Goal: Information Seeking & Learning: Learn about a topic

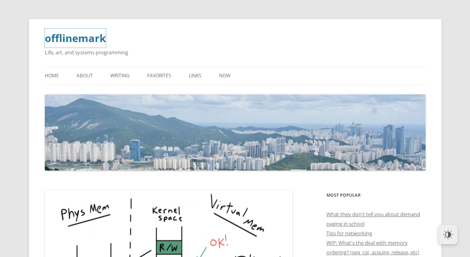
click at [73, 40] on link "offlinemark" at bounding box center [75, 38] width 61 height 19
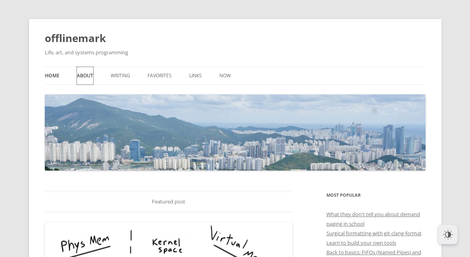
click at [82, 75] on link "About" at bounding box center [85, 75] width 16 height 17
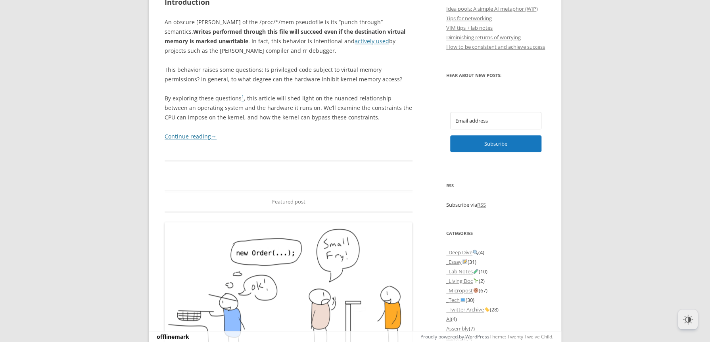
scroll to position [397, 0]
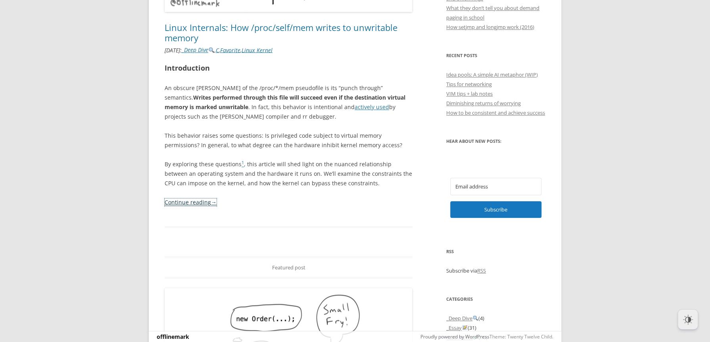
click at [181, 202] on link "Continue reading →" at bounding box center [191, 202] width 52 height 8
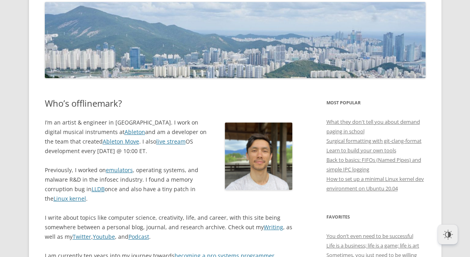
scroll to position [119, 0]
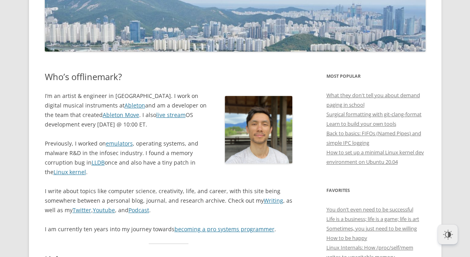
drag, startPoint x: 31, startPoint y: 71, endPoint x: 18, endPoint y: 78, distance: 14.7
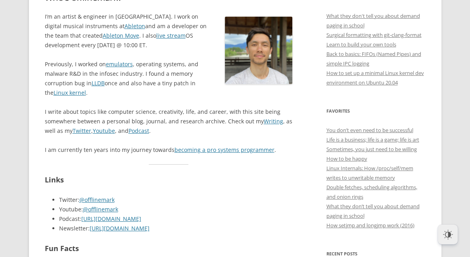
scroll to position [79, 0]
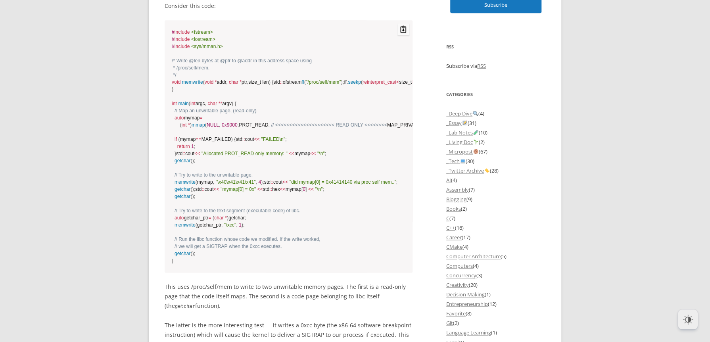
scroll to position [562, 0]
